Goal: Task Accomplishment & Management: Manage account settings

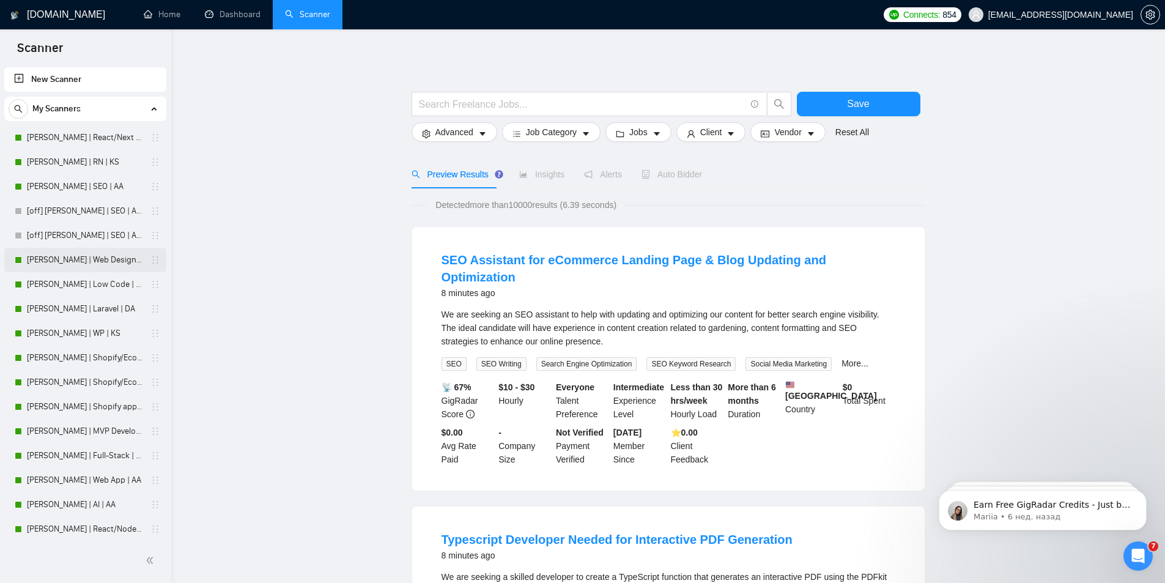
click at [54, 264] on link "[PERSON_NAME] | Web Design | DA" at bounding box center [85, 260] width 116 height 24
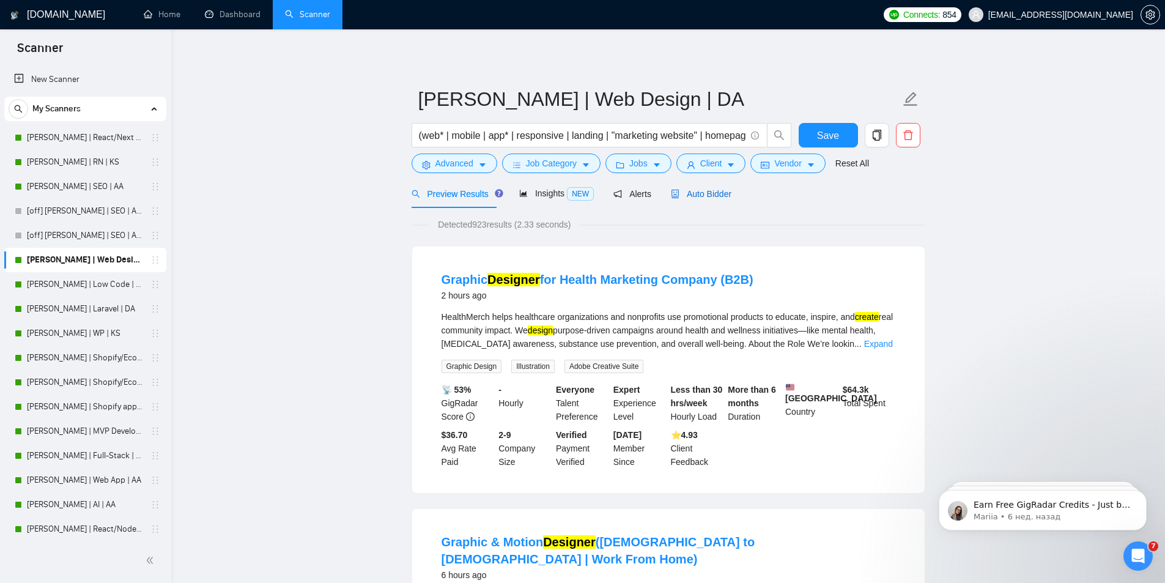
click at [697, 195] on span "Auto Bidder" at bounding box center [701, 194] width 61 height 10
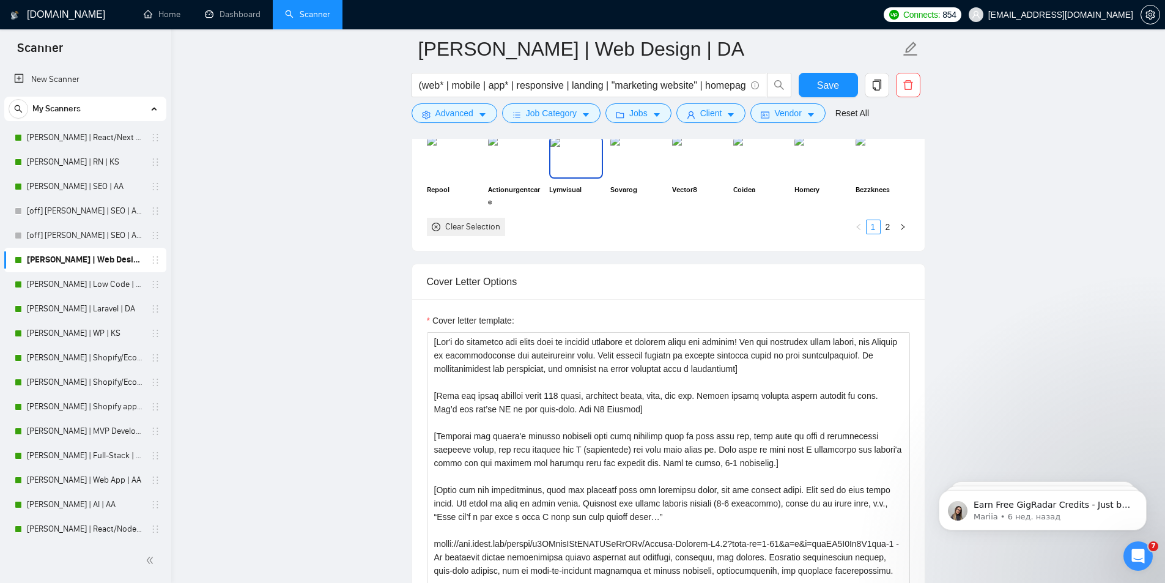
scroll to position [1346, 0]
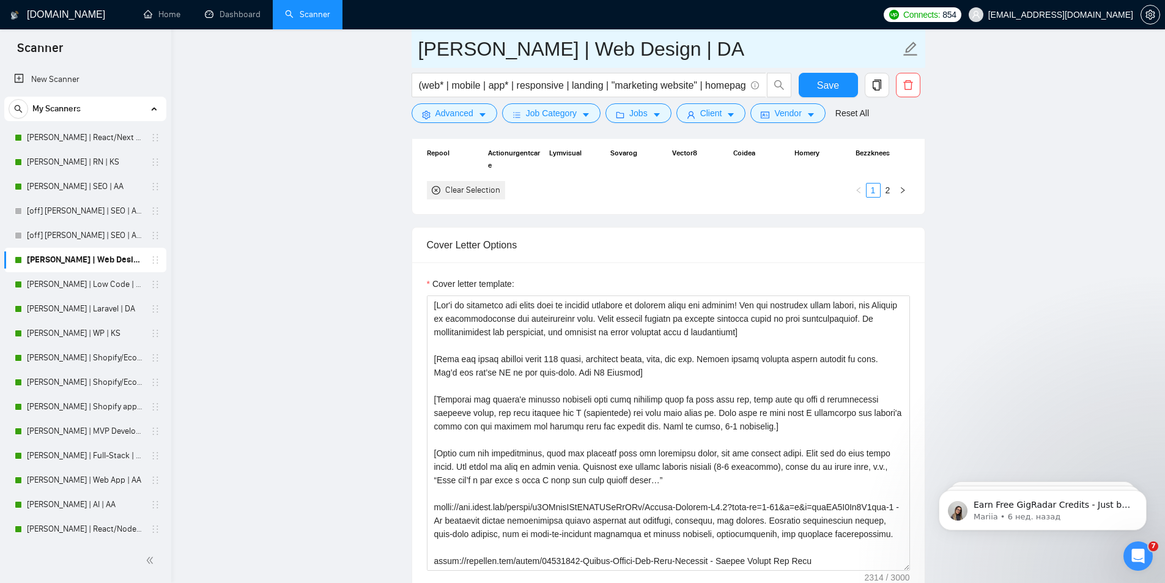
click at [909, 44] on icon "edit" at bounding box center [911, 49] width 16 height 16
type input "[PERSON_NAME] | Web Design | DA Mon-Wed-Fri"
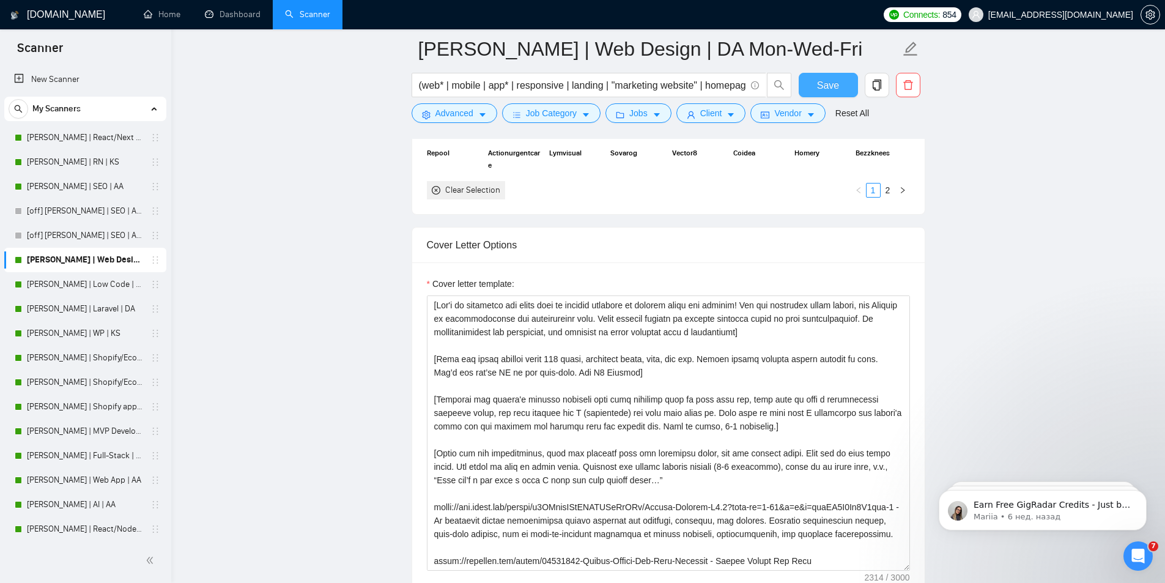
click at [819, 81] on span "Save" at bounding box center [828, 85] width 22 height 15
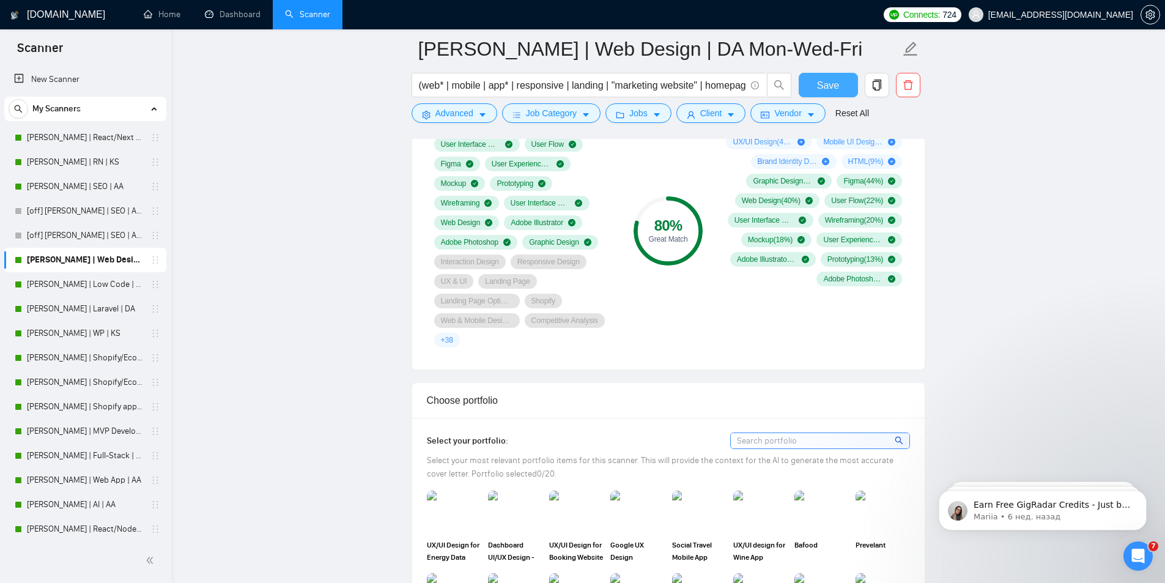
scroll to position [867, 0]
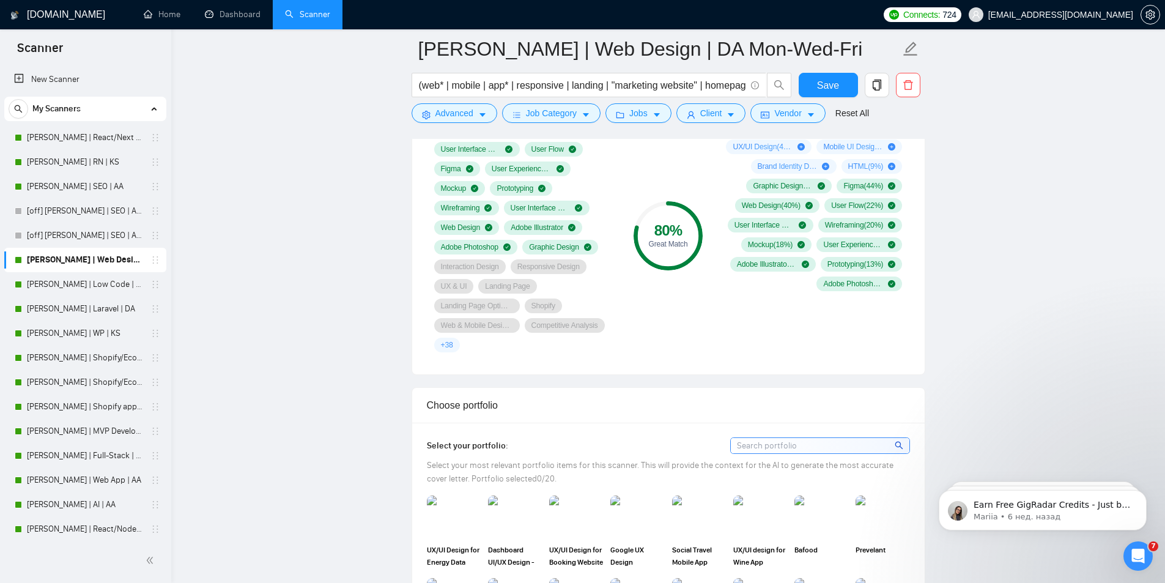
drag, startPoint x: 105, startPoint y: 259, endPoint x: 155, endPoint y: 253, distance: 50.5
click at [155, 253] on div "[PERSON_NAME] | Web Design | DA Mon-Wed-Fri" at bounding box center [88, 260] width 146 height 24
click at [155, 261] on icon "holder" at bounding box center [155, 260] width 10 height 10
click at [872, 83] on icon "copy" at bounding box center [877, 85] width 11 height 11
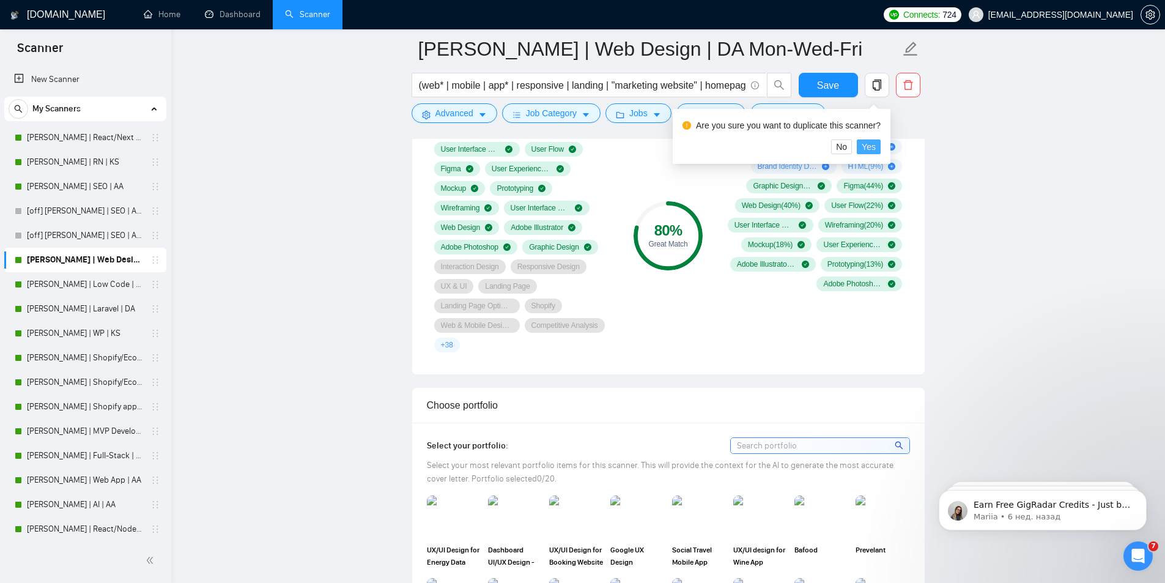
click at [869, 147] on span "Yes" at bounding box center [869, 146] width 14 height 13
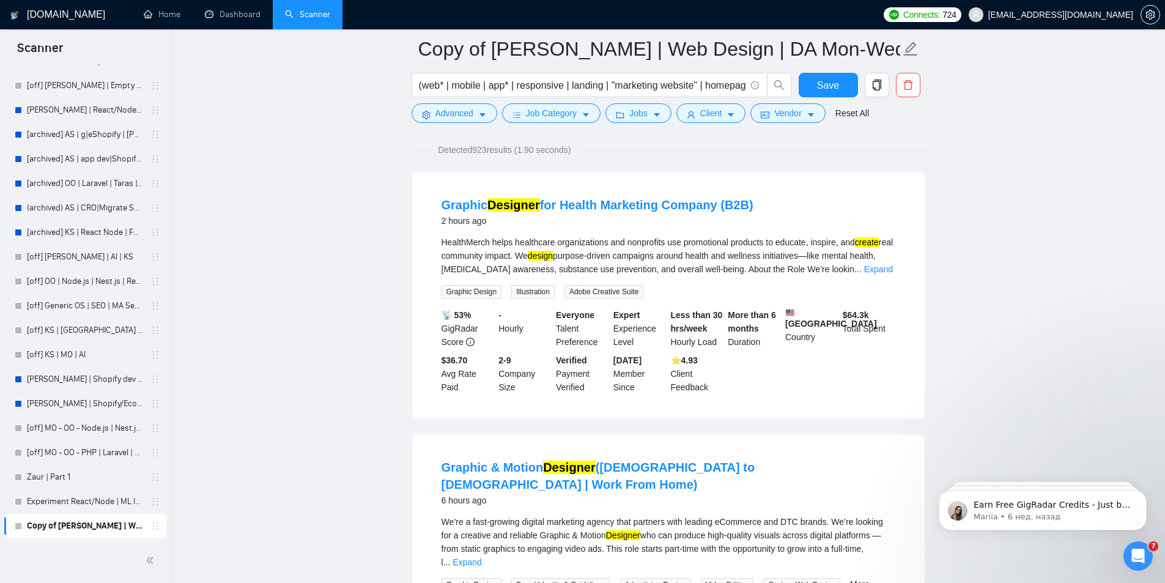
scroll to position [367, 0]
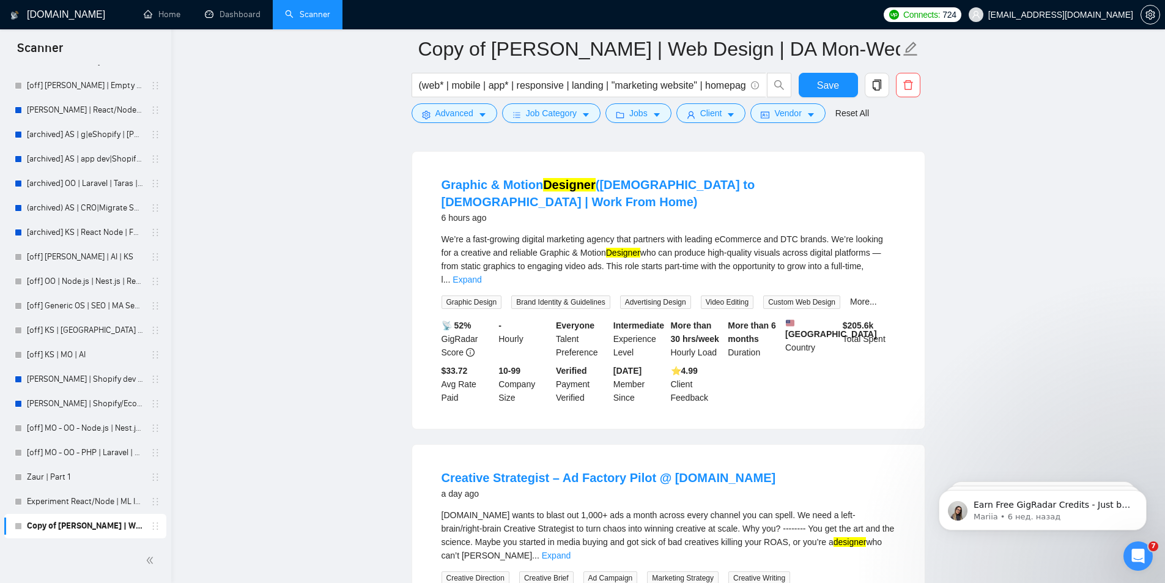
click at [137, 528] on link "Copy of [PERSON_NAME] | Web Design | DA Mon-Wed-Fri" at bounding box center [85, 526] width 116 height 24
click at [153, 524] on icon "holder" at bounding box center [155, 526] width 10 height 10
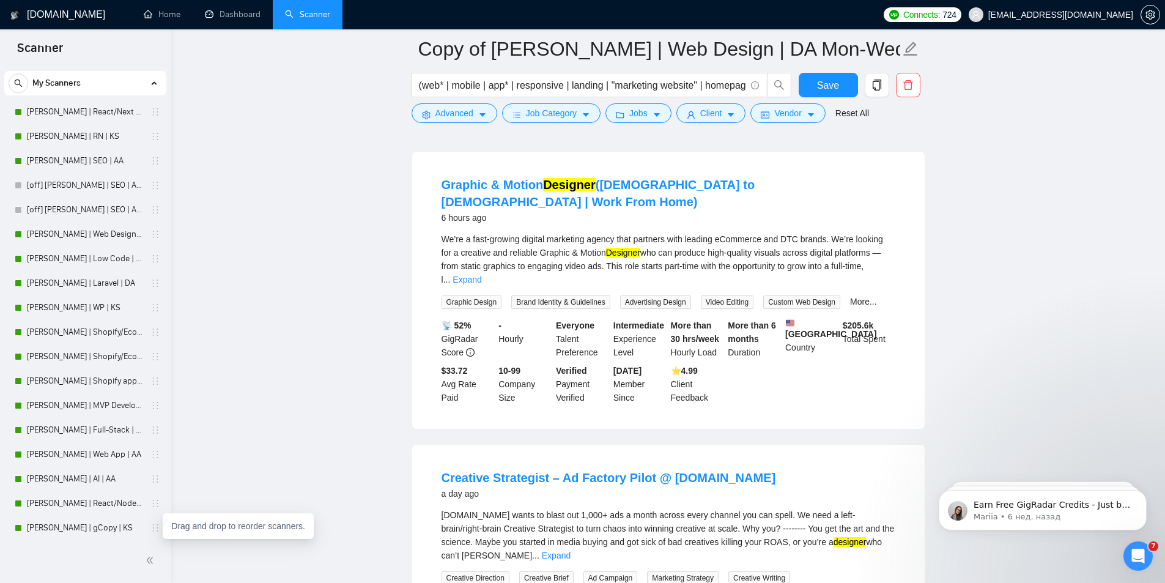
scroll to position [0, 0]
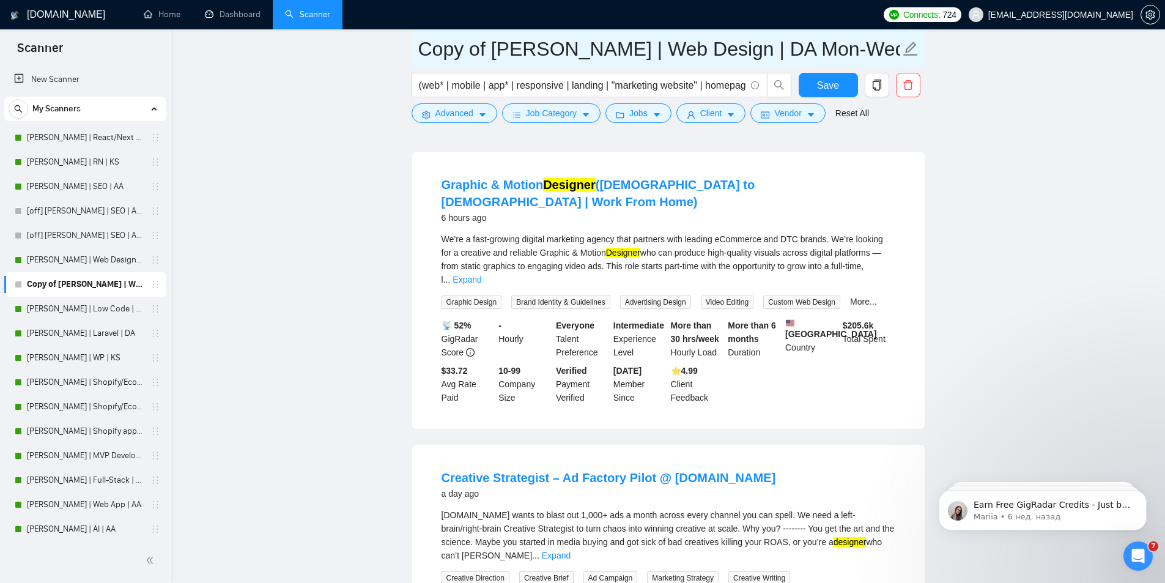
click at [915, 51] on icon "edit" at bounding box center [911, 49] width 16 height 16
click at [718, 43] on input "Copy of [PERSON_NAME] | Web Design | DA Mon-Wed-Fri" at bounding box center [659, 49] width 482 height 31
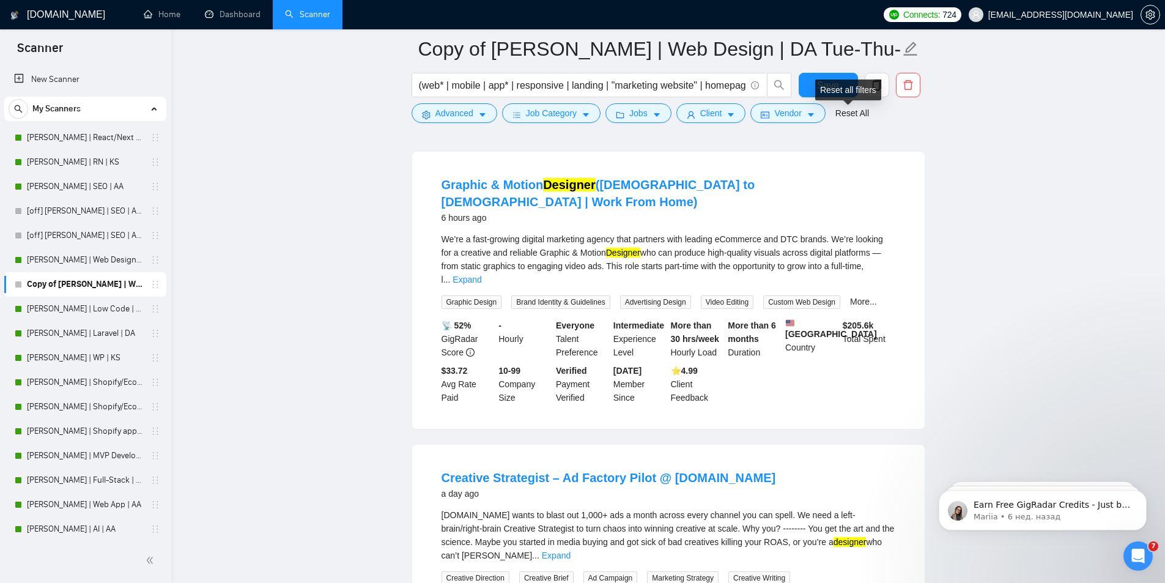
click at [834, 87] on div "Reset all filters" at bounding box center [848, 90] width 66 height 21
click at [811, 80] on button "Save" at bounding box center [828, 85] width 59 height 24
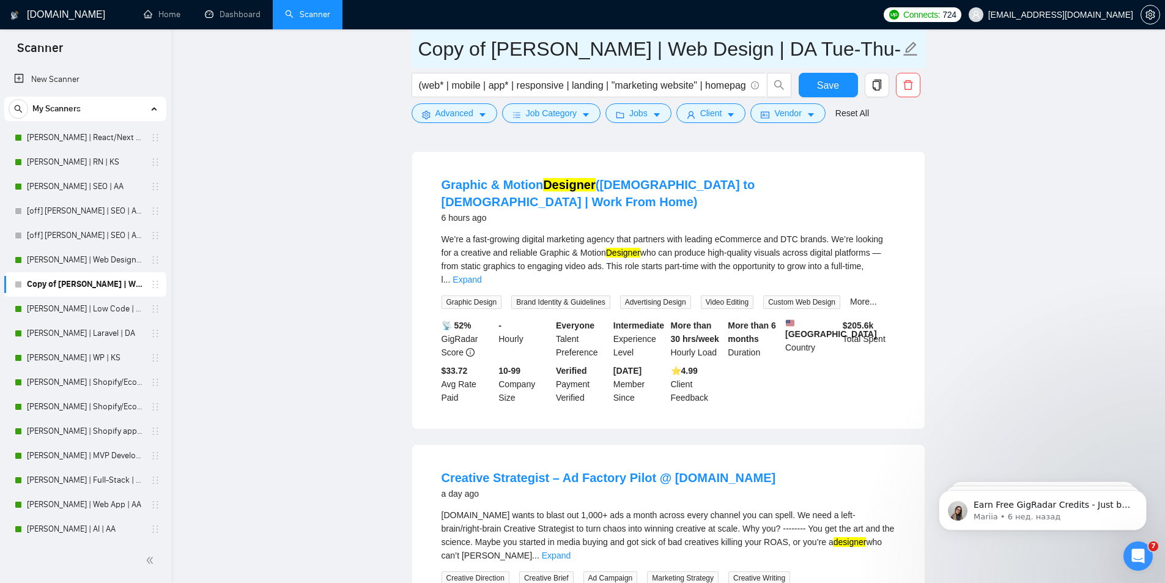
click at [912, 51] on icon "edit" at bounding box center [911, 49] width 16 height 16
click at [432, 46] on input "Copy of [PERSON_NAME] | Web Design | DA Tue-Thu-Sat-Sun" at bounding box center [659, 49] width 482 height 31
type input "[PERSON_NAME] | Web Design | DA Tue-Thu-Sat-Sun"
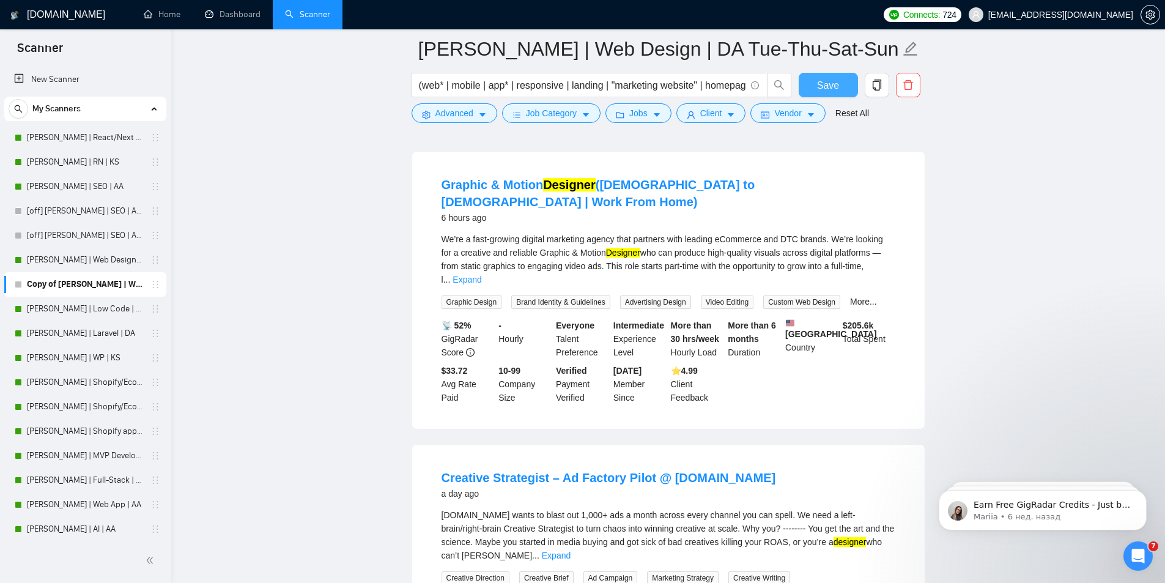
click at [834, 84] on span "Save" at bounding box center [828, 85] width 22 height 15
click at [67, 258] on link "[PERSON_NAME] | Web Design | DA Mon-Wed-Fri" at bounding box center [85, 260] width 116 height 24
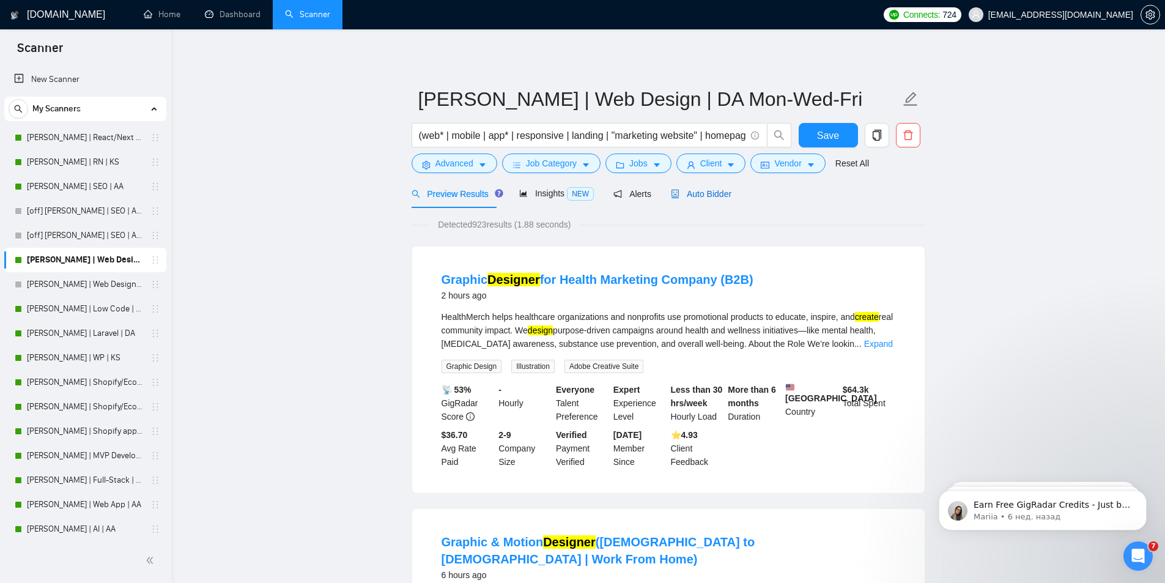
click at [709, 191] on span "Auto Bidder" at bounding box center [701, 194] width 61 height 10
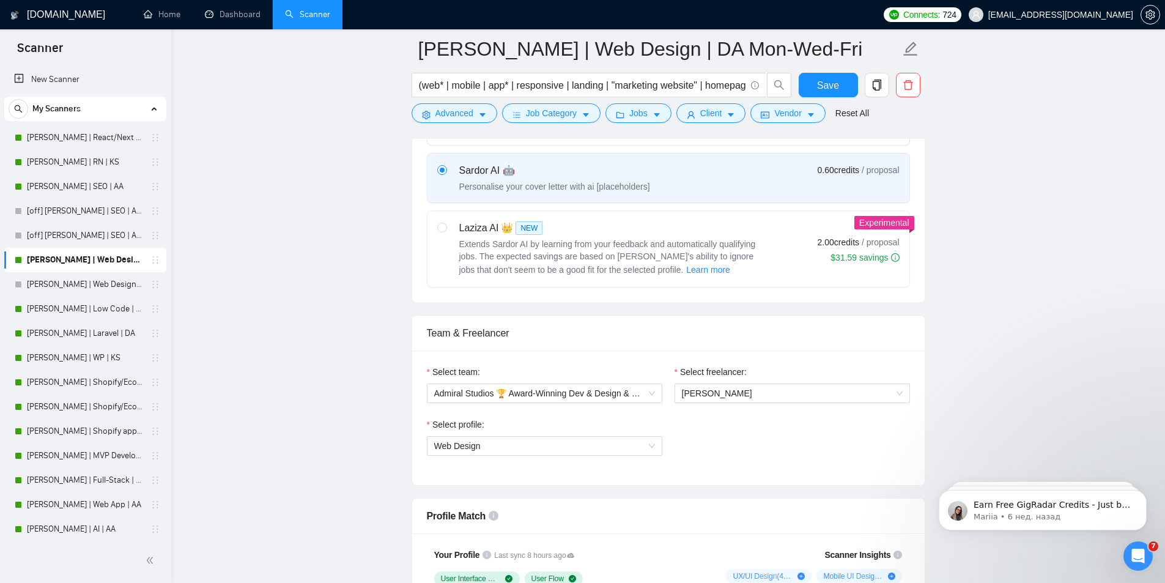
scroll to position [10, 0]
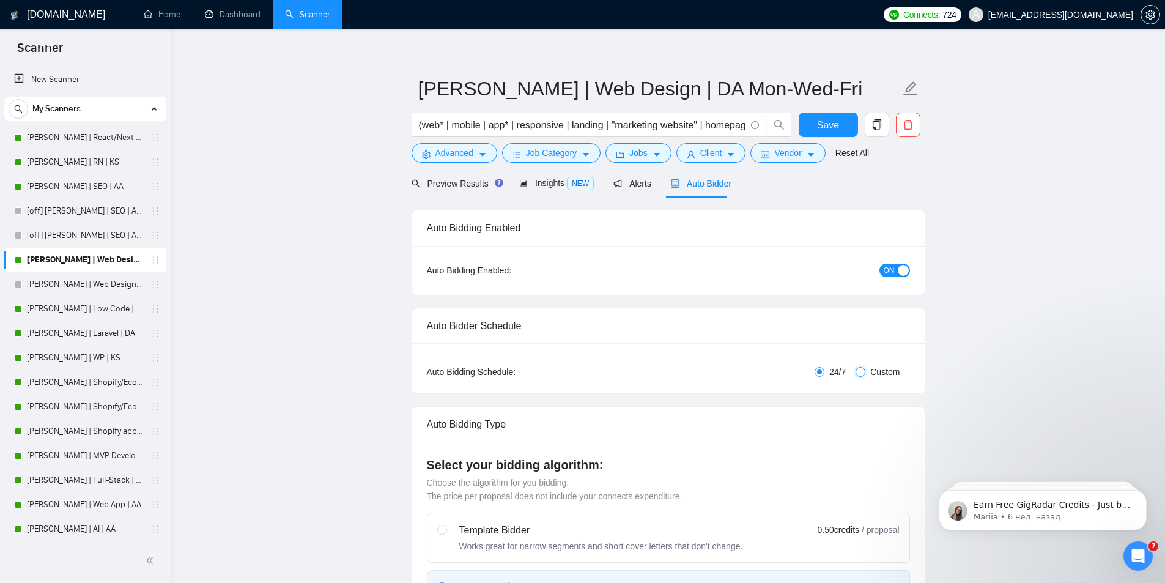
click at [858, 369] on input "Custom" at bounding box center [861, 372] width 10 height 10
radio input "true"
radio input "false"
checkbox input "true"
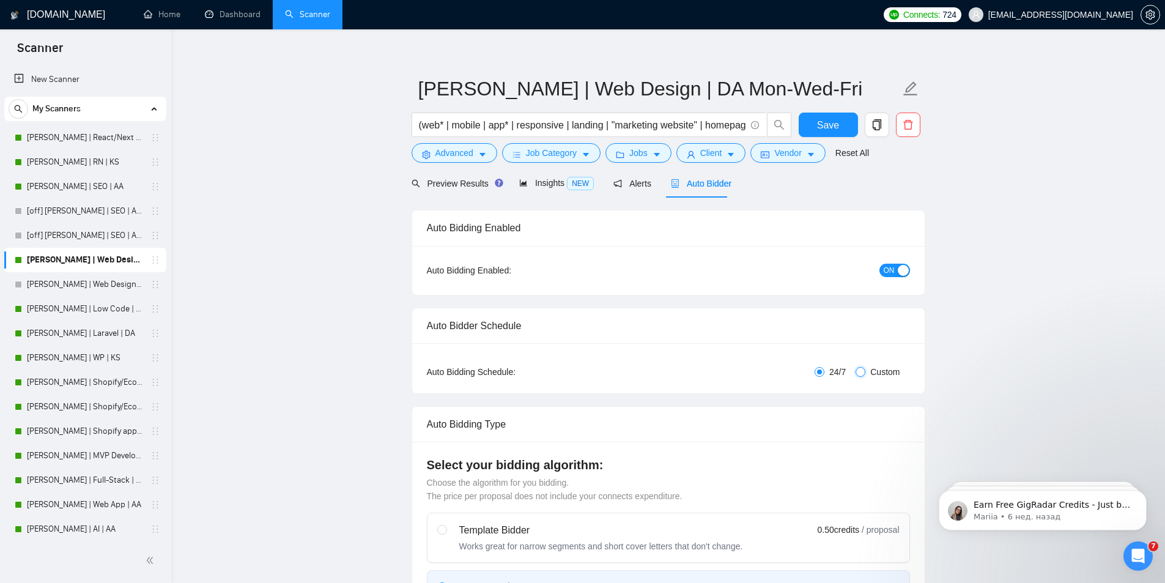
checkbox input "true"
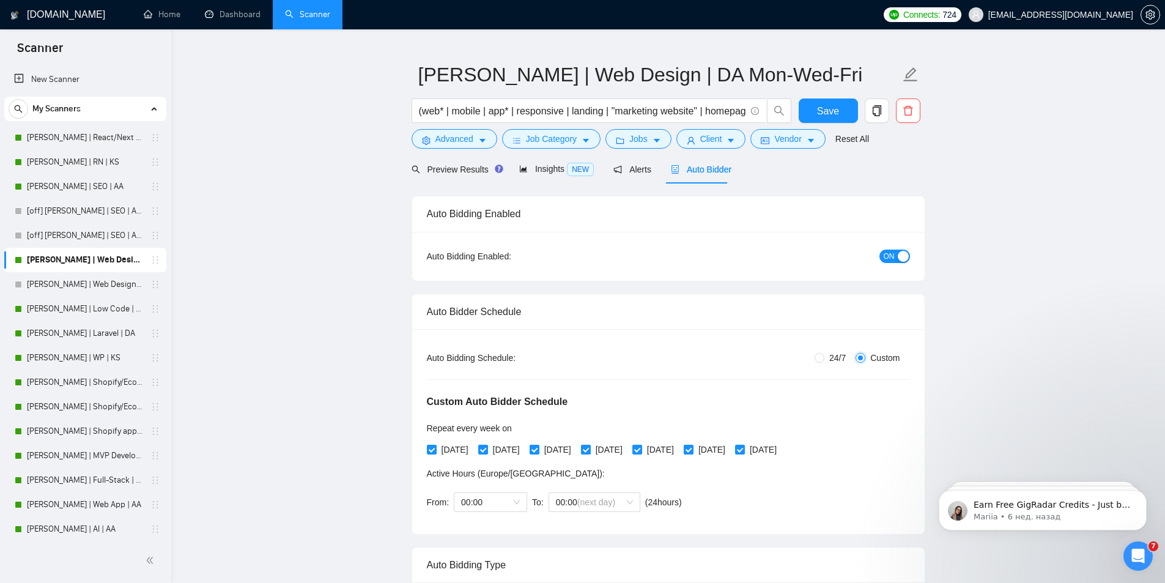
scroll to position [72, 0]
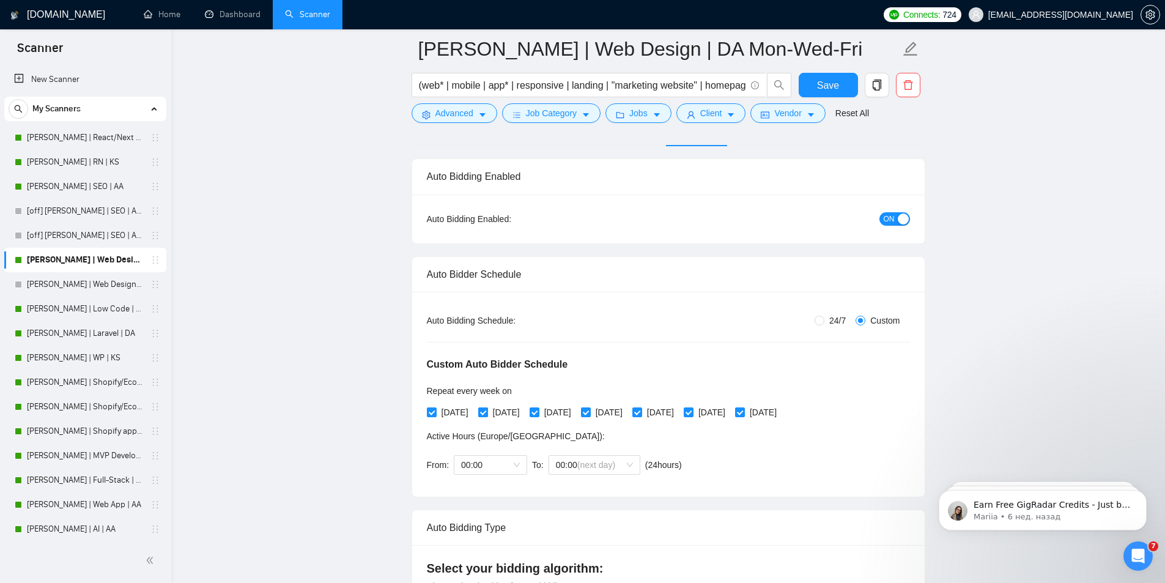
click at [488, 412] on span at bounding box center [483, 412] width 10 height 10
click at [487, 412] on input "[DATE]" at bounding box center [482, 411] width 9 height 9
checkbox input "false"
click at [590, 410] on input "[DATE]" at bounding box center [585, 411] width 9 height 9
checkbox input "false"
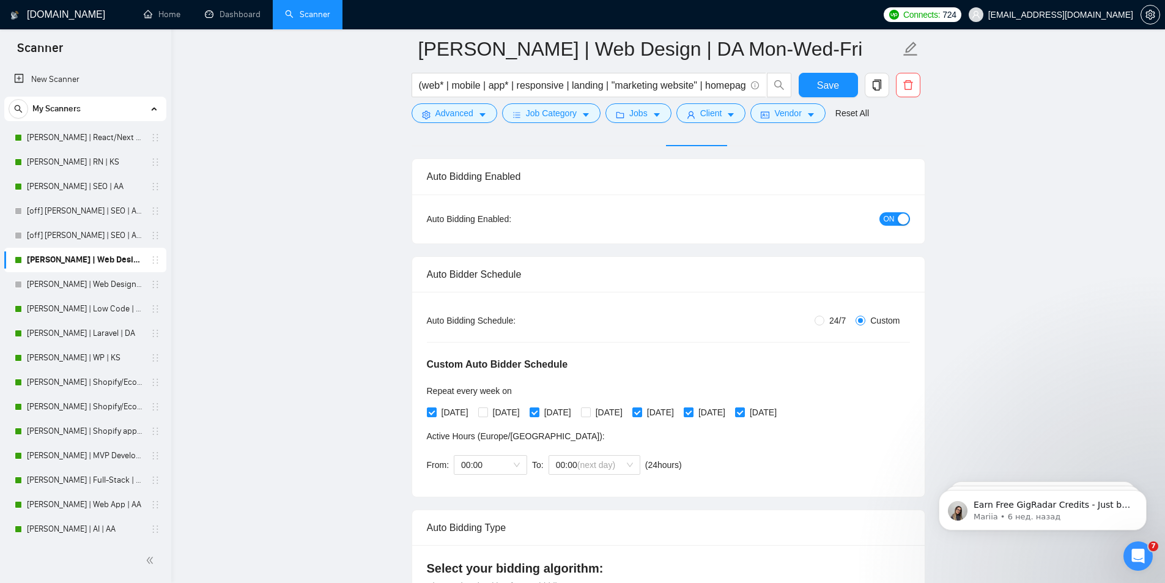
click at [692, 412] on input "[DATE]" at bounding box center [688, 411] width 9 height 9
checkbox input "false"
click at [744, 413] on input "[DATE]" at bounding box center [739, 411] width 9 height 9
checkbox input "false"
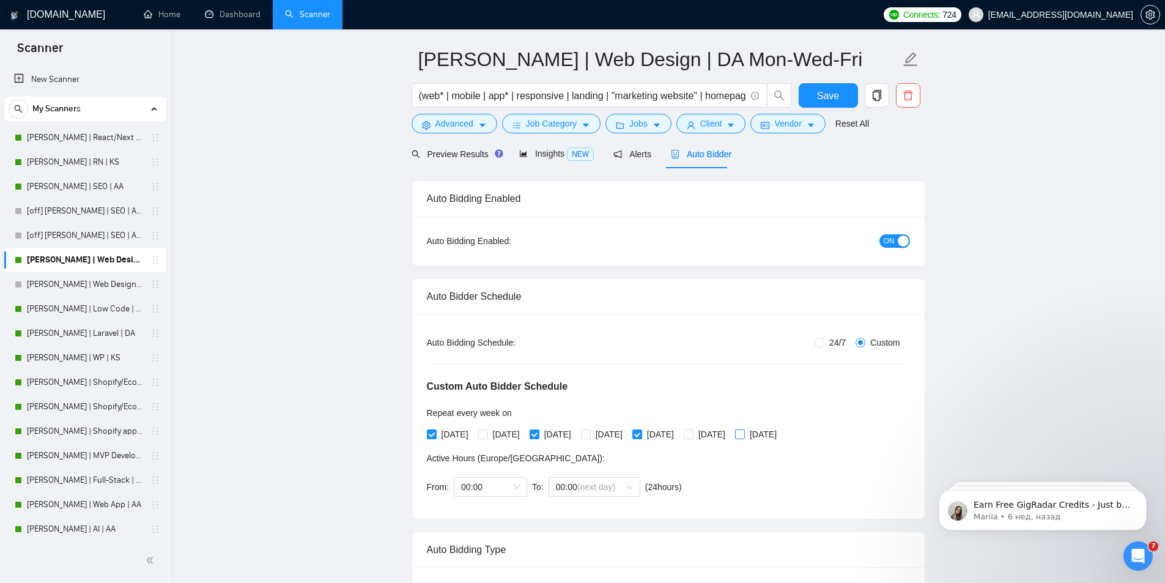
scroll to position [0, 0]
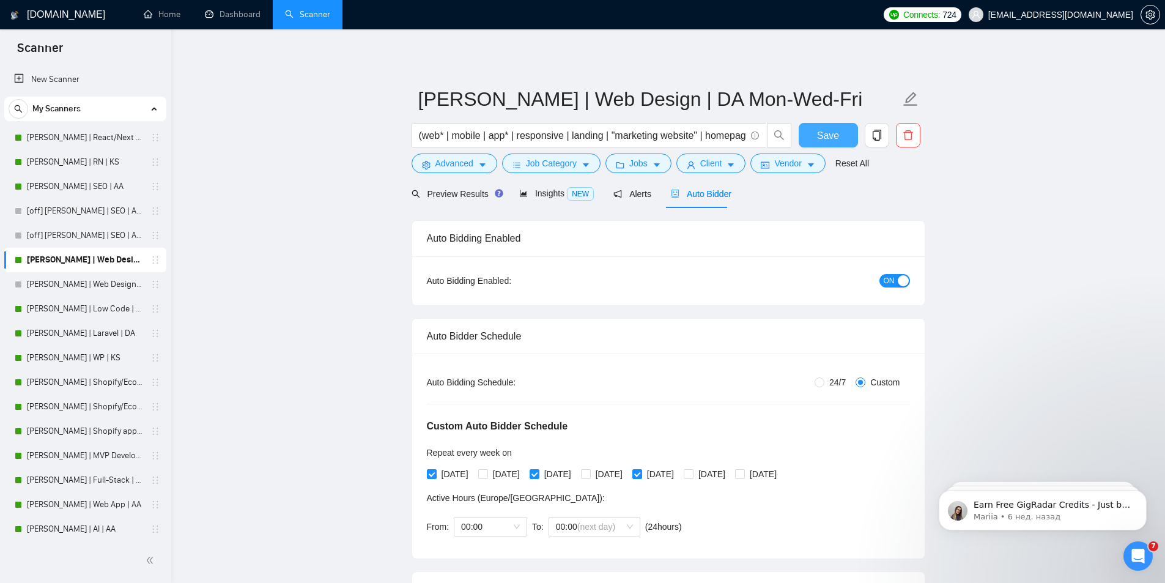
click at [822, 128] on span "Save" at bounding box center [828, 135] width 22 height 15
click at [72, 283] on link "[PERSON_NAME] | Web Design | DA Tue-Thu-Sat-Sun" at bounding box center [85, 284] width 116 height 24
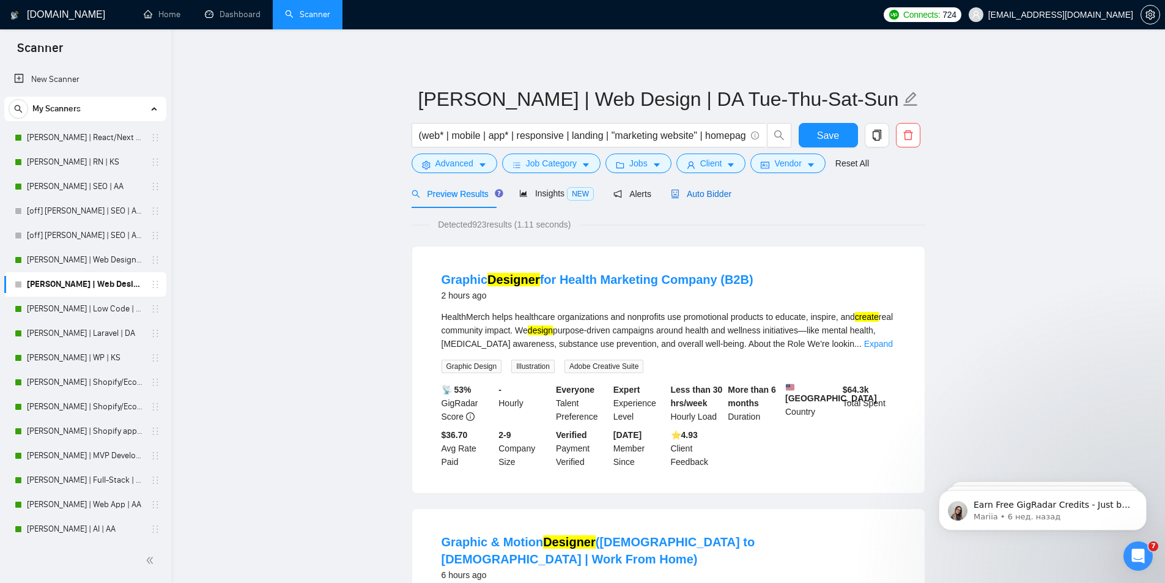
click at [705, 189] on span "Auto Bidder" at bounding box center [701, 194] width 61 height 10
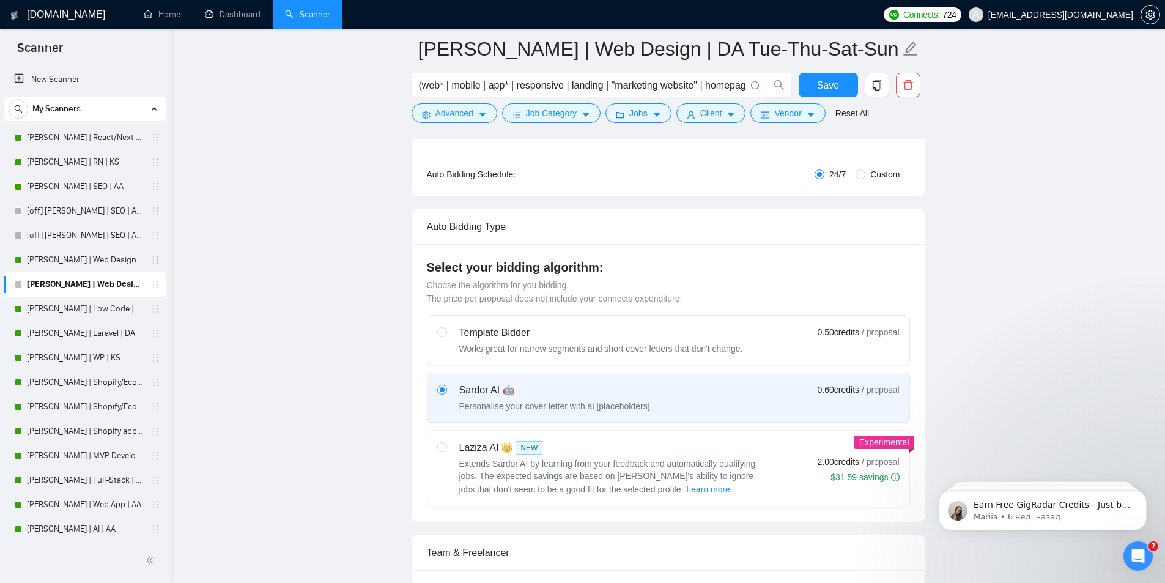
scroll to position [184, 0]
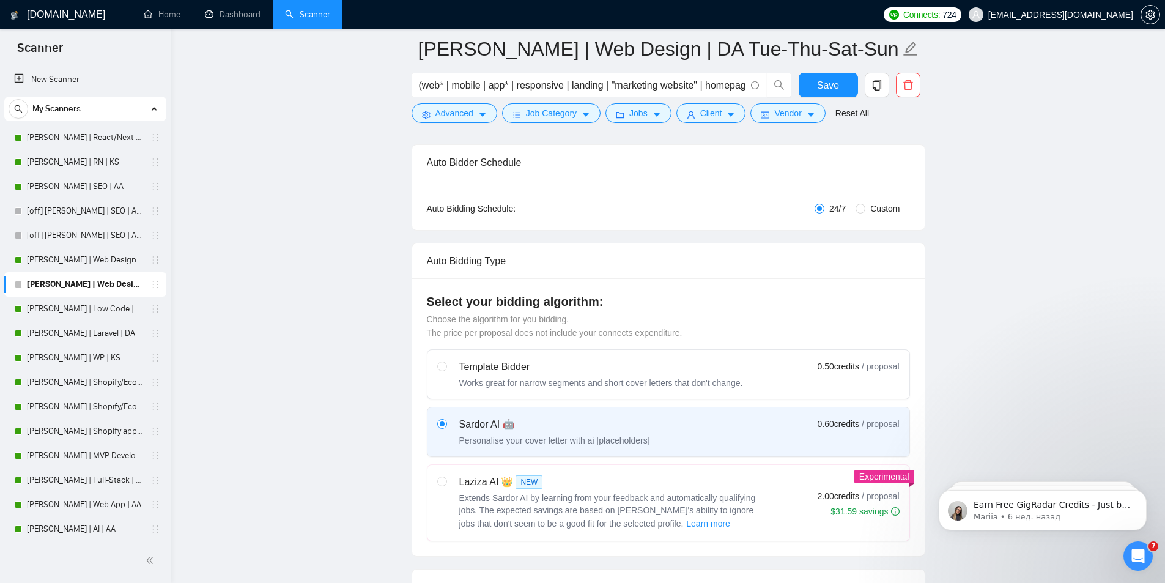
click at [858, 213] on label "Custom" at bounding box center [880, 208] width 49 height 13
click at [858, 213] on input "Custom" at bounding box center [861, 209] width 10 height 10
radio input "true"
radio input "false"
checkbox input "true"
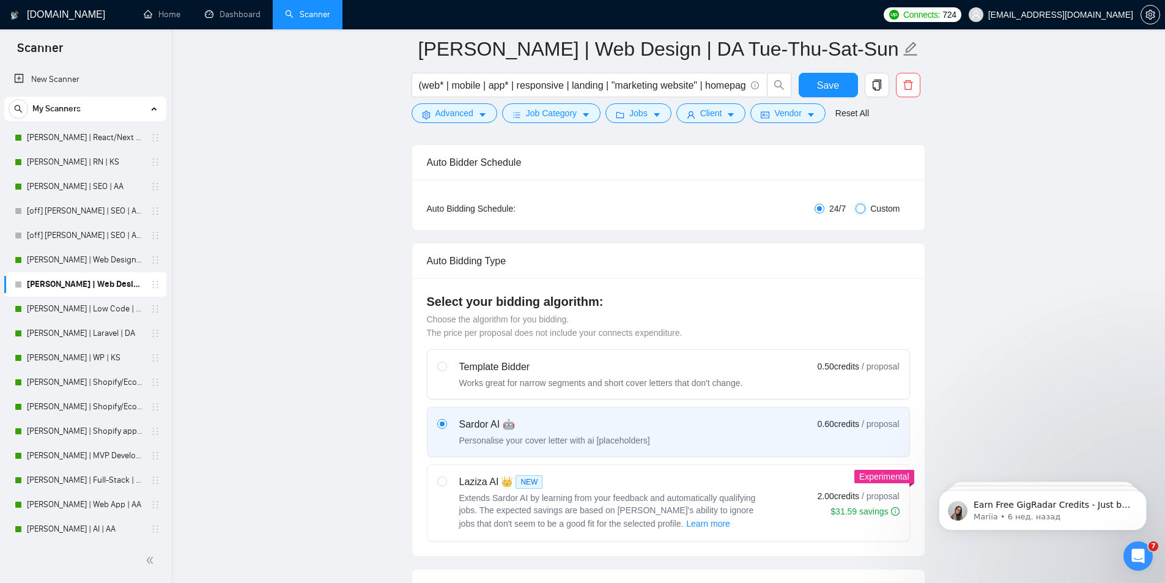
checkbox input "true"
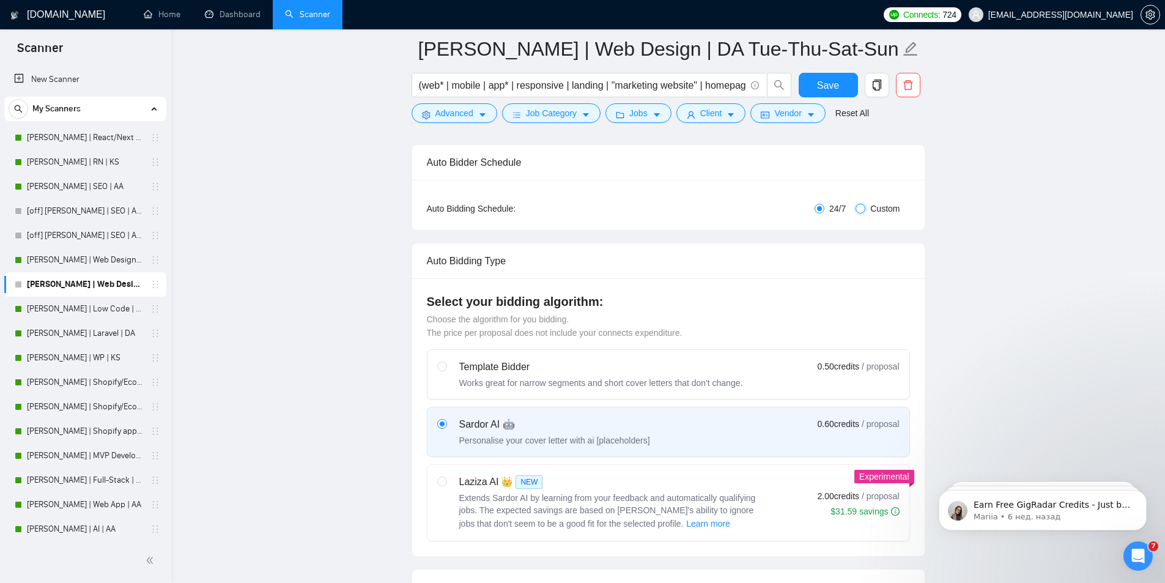
checkbox input "true"
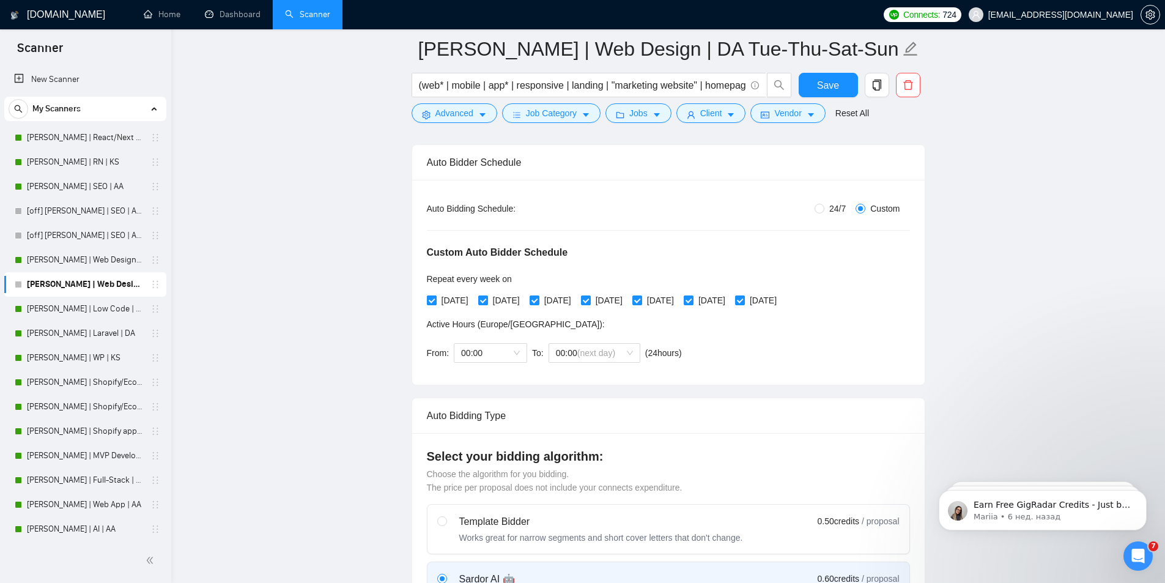
click at [430, 300] on input "[DATE]" at bounding box center [431, 299] width 9 height 9
checkbox input "false"
click at [538, 295] on input "[DATE]" at bounding box center [534, 299] width 9 height 9
checkbox input "false"
click at [678, 298] on span "[DATE]" at bounding box center [660, 300] width 37 height 13
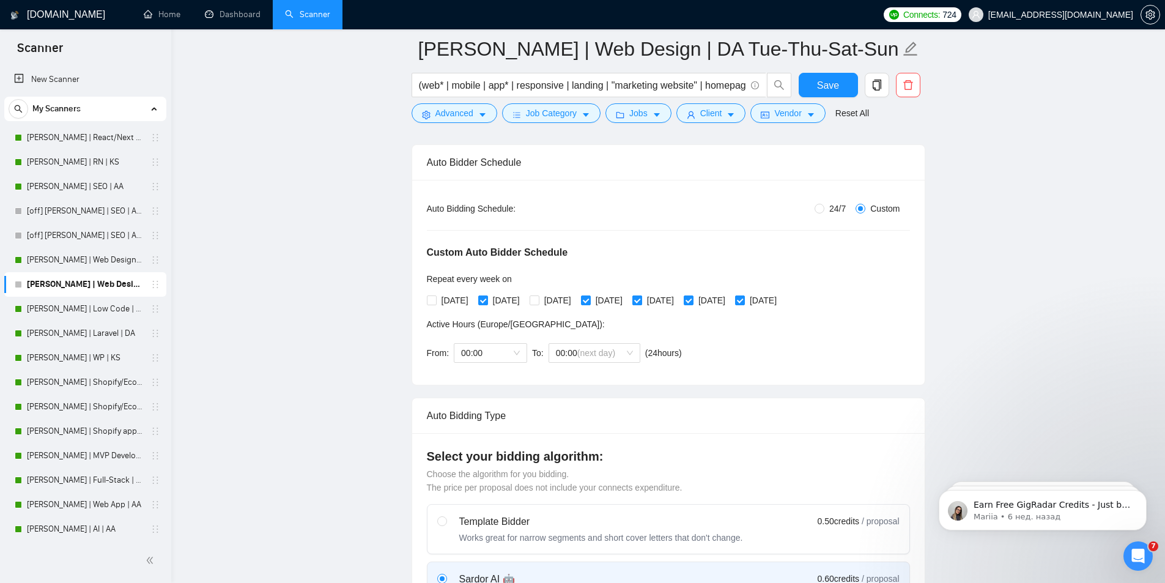
click at [641, 298] on input "[DATE]" at bounding box center [637, 299] width 9 height 9
checkbox input "false"
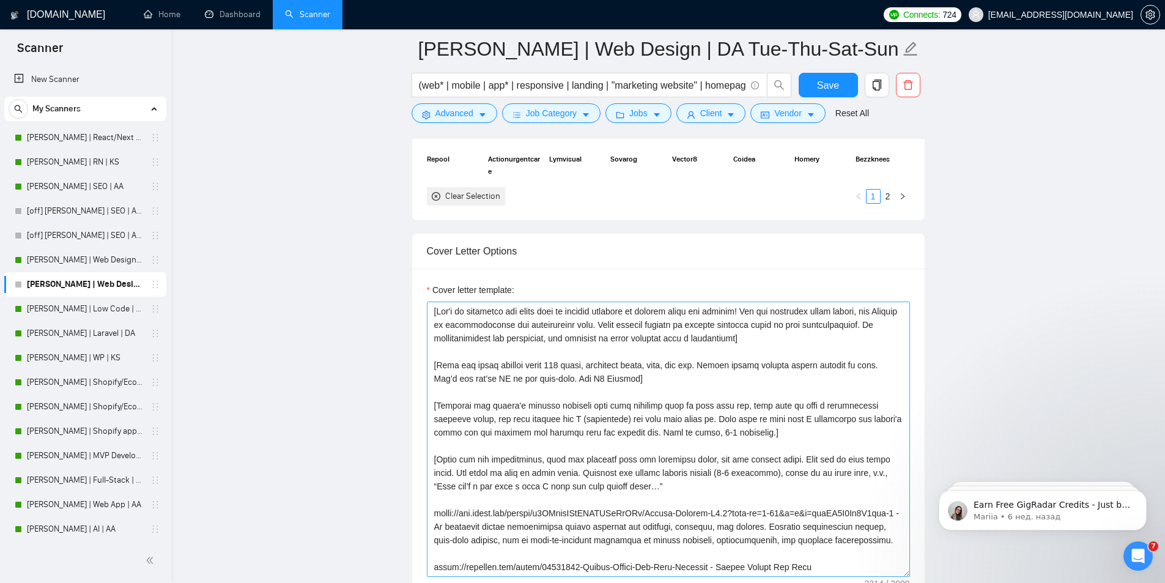
scroll to position [1529, 0]
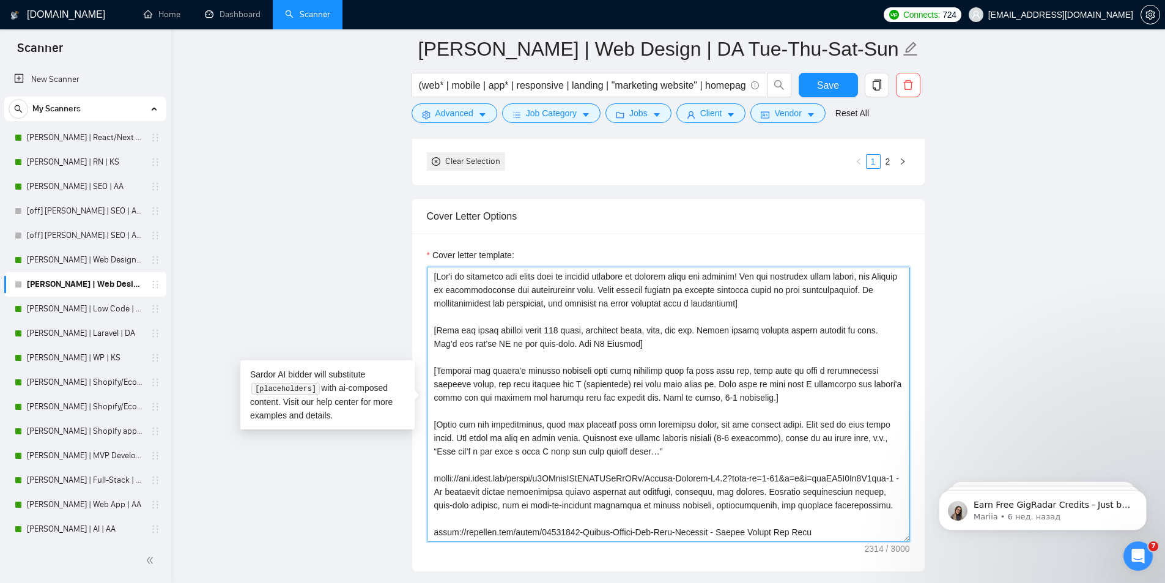
drag, startPoint x: 439, startPoint y: 276, endPoint x: 748, endPoint y: 275, distance: 308.9
click at [748, 275] on textarea "Cover letter template:" at bounding box center [668, 404] width 483 height 275
click at [519, 275] on textarea "Cover letter template:" at bounding box center [668, 404] width 483 height 275
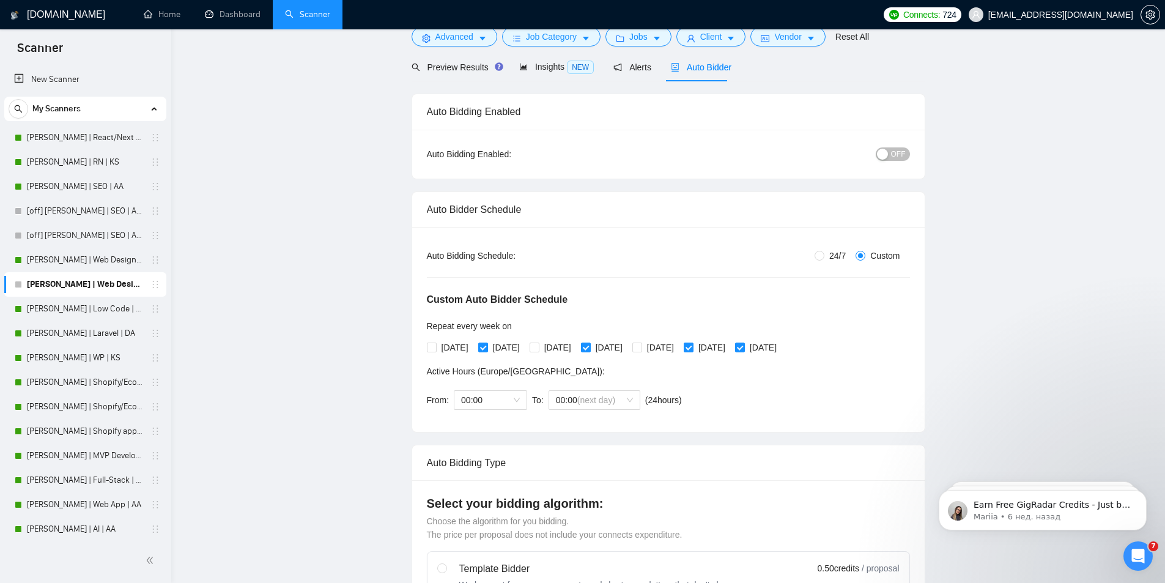
scroll to position [0, 0]
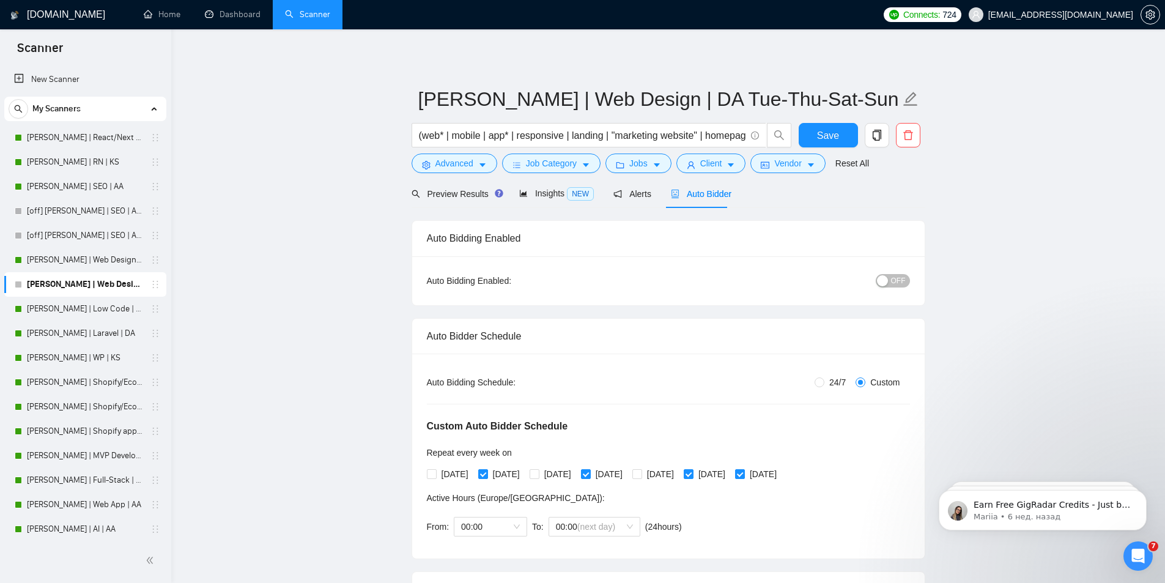
type textarea "[Lorem ipsu dolorsit, am consec adip el seddoeius temporinc ut lab etdo, mag al…"
click at [888, 281] on div "button" at bounding box center [882, 280] width 11 height 11
click at [841, 131] on button "Save" at bounding box center [828, 135] width 59 height 24
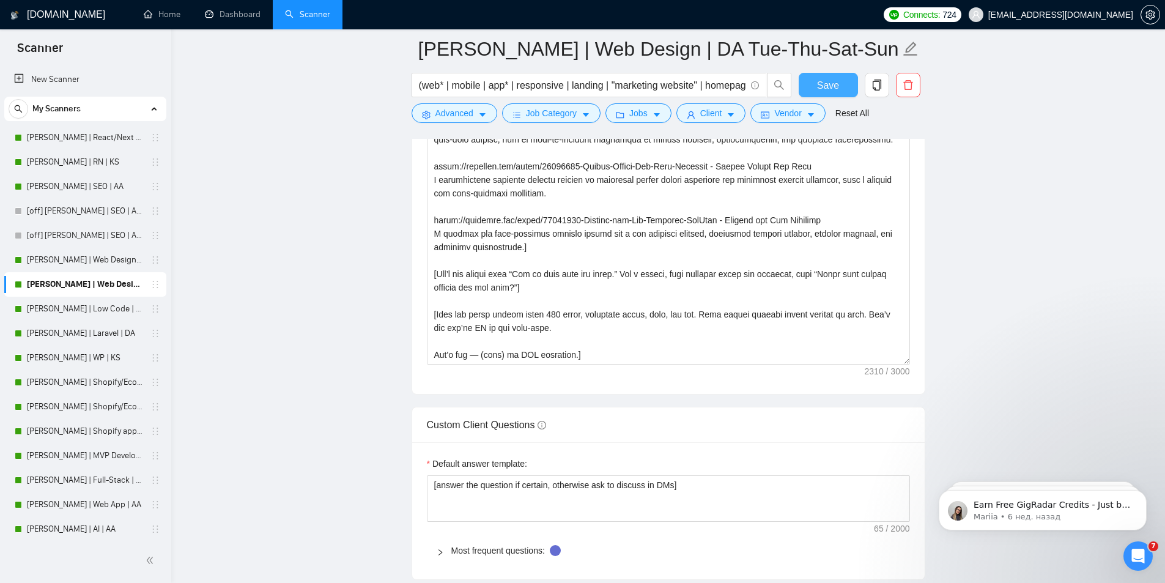
scroll to position [1958, 0]
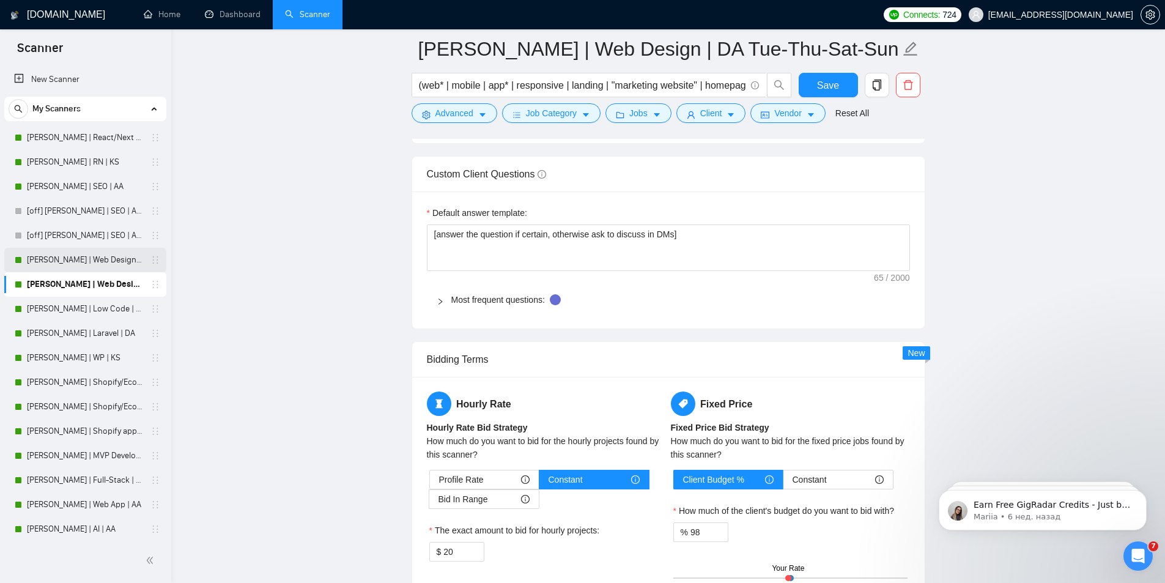
click at [43, 258] on link "[PERSON_NAME] | Web Design | DA Mon-Wed-Fri" at bounding box center [85, 260] width 116 height 24
